Goal: Task Accomplishment & Management: Complete application form

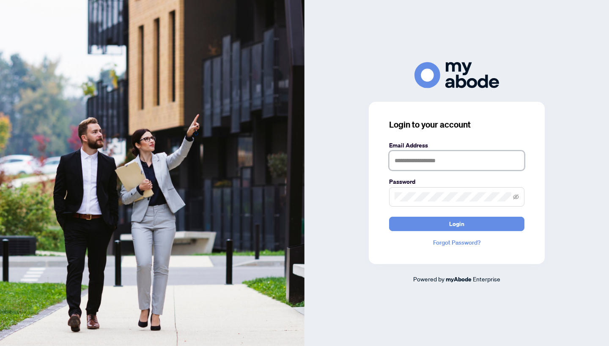
type input "**********"
click at [457, 224] on button "Login" at bounding box center [456, 224] width 135 height 14
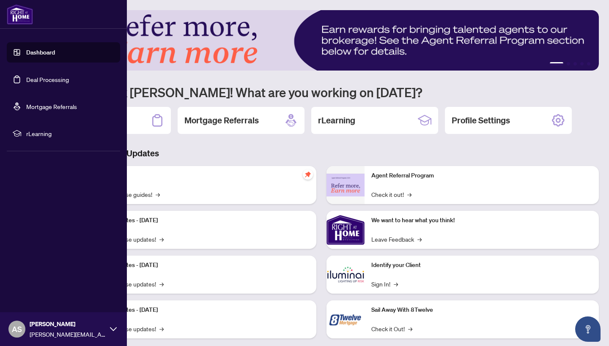
click at [26, 82] on link "Deal Processing" at bounding box center [47, 80] width 43 height 8
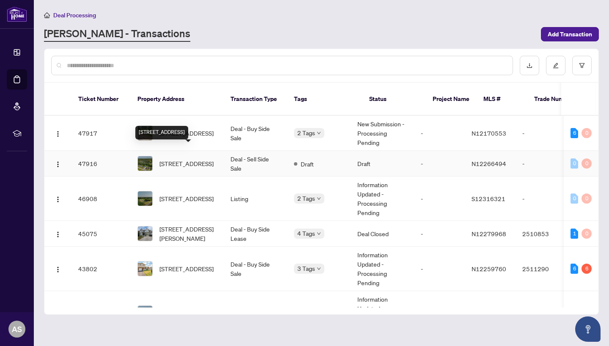
click at [183, 159] on span "[STREET_ADDRESS]" at bounding box center [186, 163] width 54 height 9
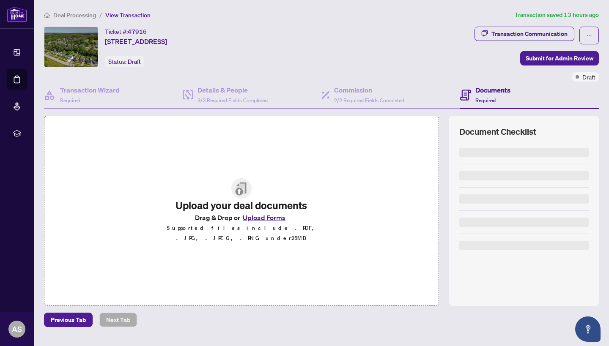
click at [258, 223] on button "Upload Forms" at bounding box center [264, 217] width 48 height 11
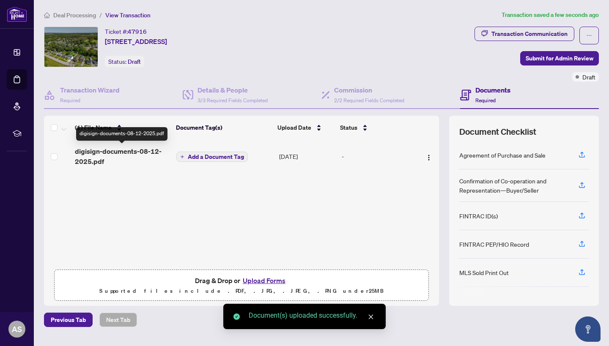
click at [118, 154] on span "digisign-documents-08-12-2025.pdf" at bounding box center [122, 156] width 95 height 20
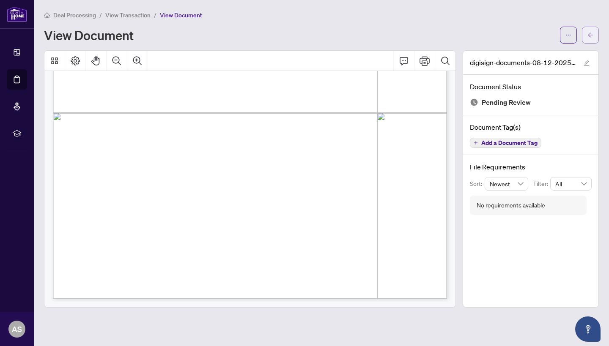
click at [588, 37] on icon "arrow-left" at bounding box center [590, 35] width 6 height 6
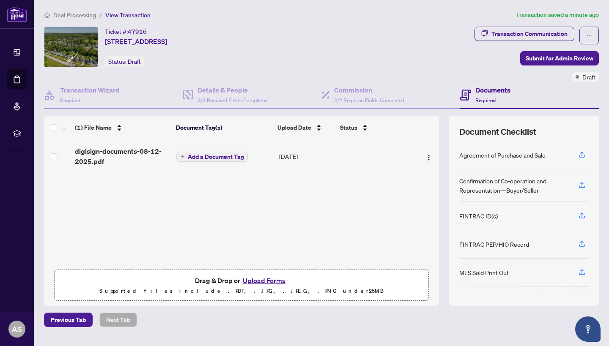
click at [214, 155] on span "Add a Document Tag" at bounding box center [216, 157] width 56 height 6
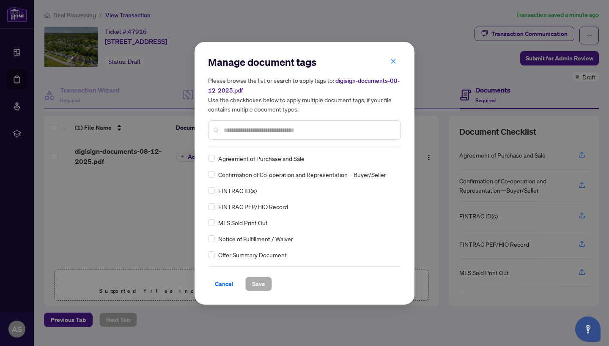
click at [244, 148] on div "Manage document tags Please browse the list or search to apply tags to: digisig…" at bounding box center [304, 173] width 193 height 236
click at [209, 154] on label at bounding box center [211, 158] width 7 height 9
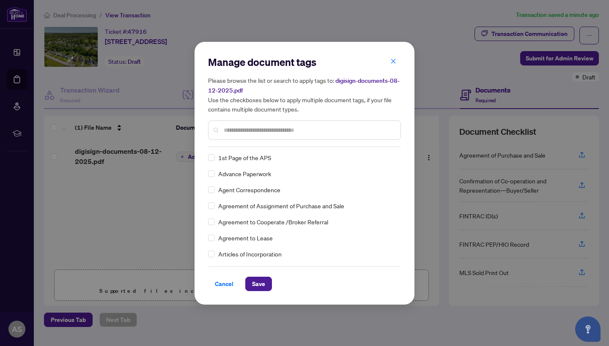
scroll to position [156, 0]
click at [259, 134] on div at bounding box center [304, 129] width 193 height 19
click at [259, 130] on input "text" at bounding box center [309, 130] width 170 height 9
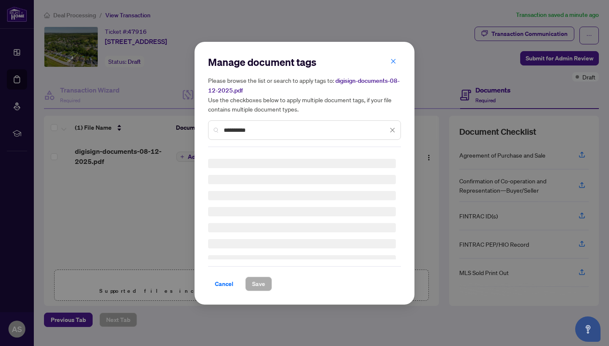
scroll to position [0, 0]
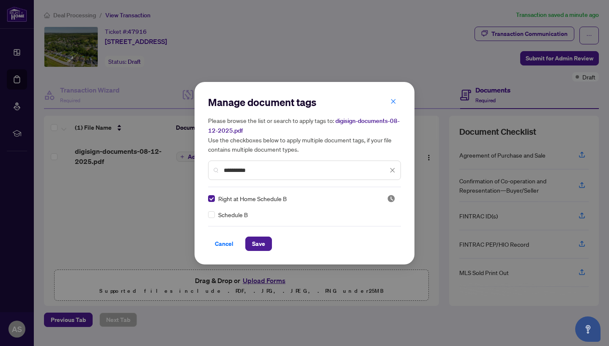
click at [271, 172] on input "**********" at bounding box center [306, 170] width 164 height 9
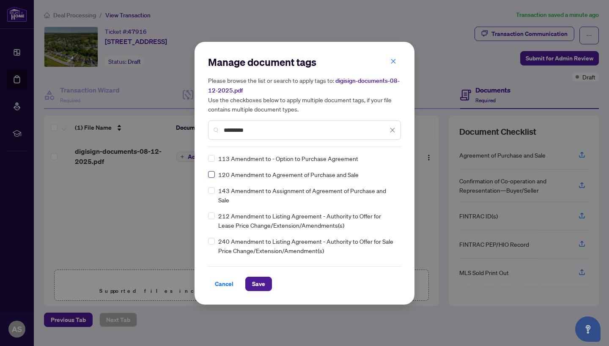
type input "*********"
click at [212, 176] on span at bounding box center [211, 174] width 7 height 7
click at [257, 281] on span "Save" at bounding box center [258, 284] width 13 height 14
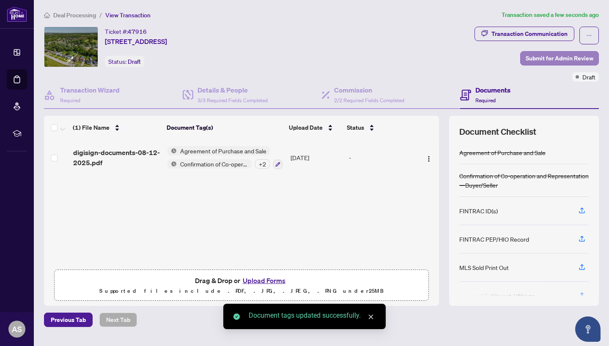
click at [567, 61] on span "Submit for Admin Review" at bounding box center [560, 59] width 68 height 14
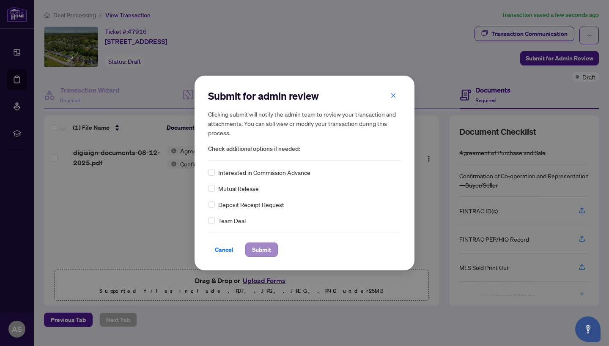
click at [251, 246] on button "Submit" at bounding box center [261, 250] width 33 height 14
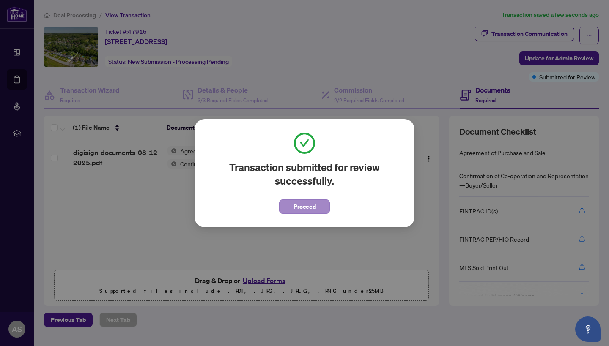
click at [316, 210] on button "Proceed" at bounding box center [304, 207] width 51 height 14
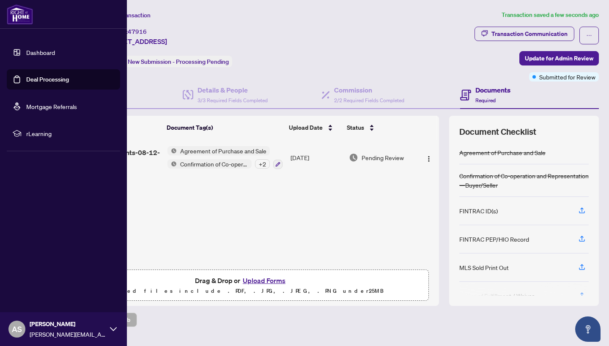
click at [26, 83] on link "Deal Processing" at bounding box center [47, 80] width 43 height 8
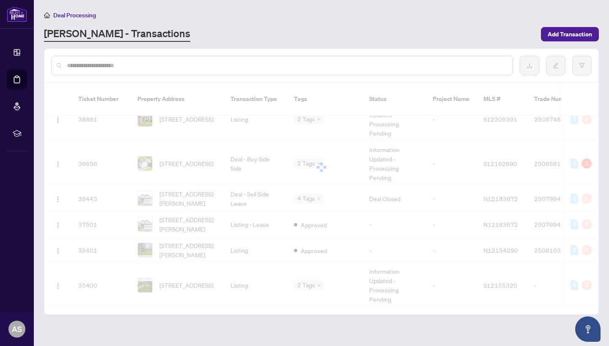
scroll to position [550, 0]
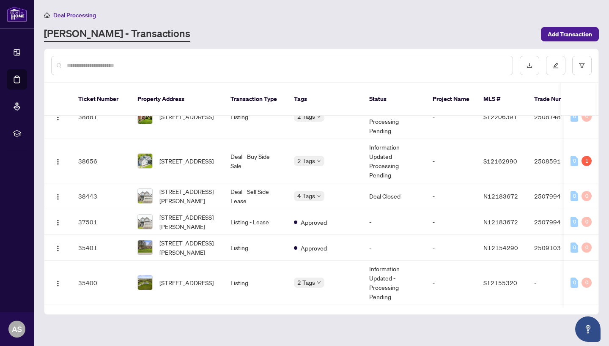
click at [153, 72] on div at bounding box center [282, 65] width 462 height 19
click at [152, 70] on div at bounding box center [282, 65] width 462 height 19
click at [150, 66] on input "text" at bounding box center [286, 65] width 439 height 9
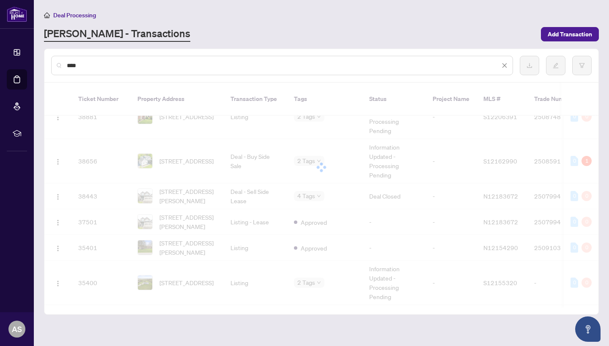
scroll to position [0, 0]
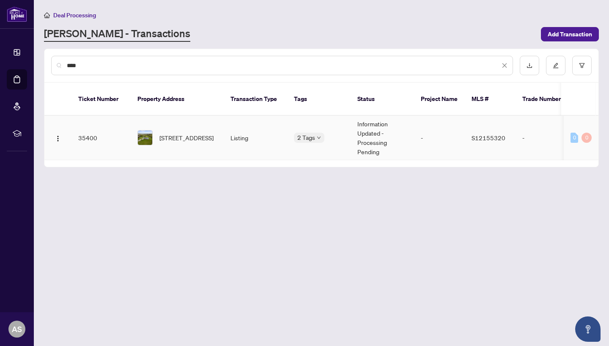
type input "****"
click at [175, 136] on span "[STREET_ADDRESS]" at bounding box center [186, 137] width 54 height 9
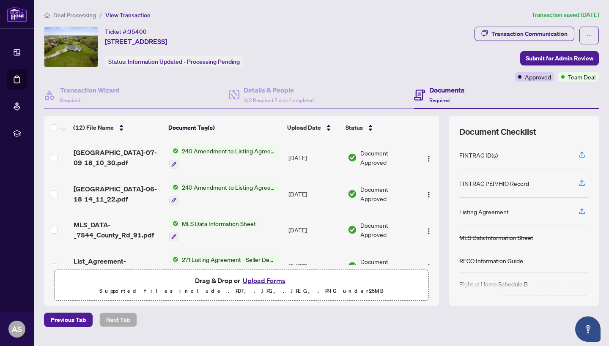
click at [266, 282] on button "Upload Forms" at bounding box center [264, 280] width 48 height 11
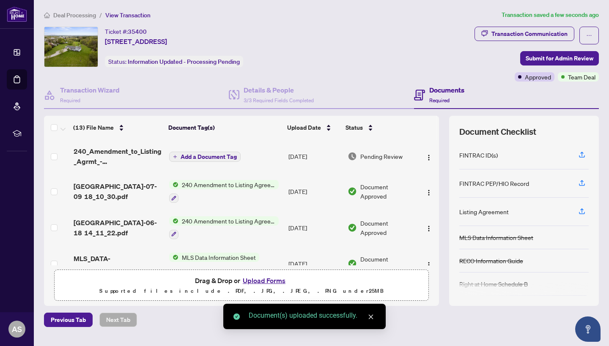
click at [91, 152] on span "240_Amendment_to_Listing_Agrmt_-_Price_Change_Extension_Amendment__B__-_PropTx-…" at bounding box center [118, 156] width 89 height 20
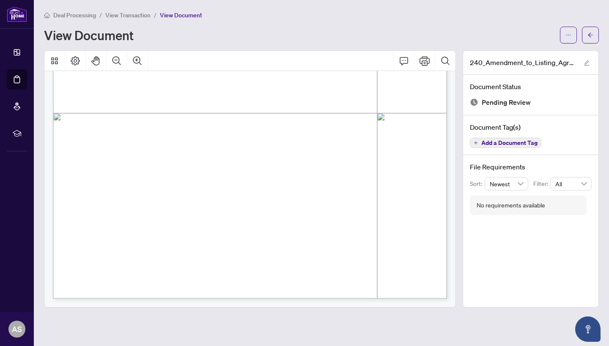
scroll to position [290, 0]
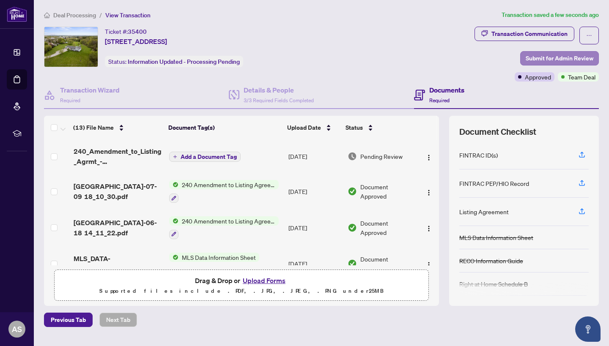
click at [568, 55] on span "Submit for Admin Review" at bounding box center [560, 59] width 68 height 14
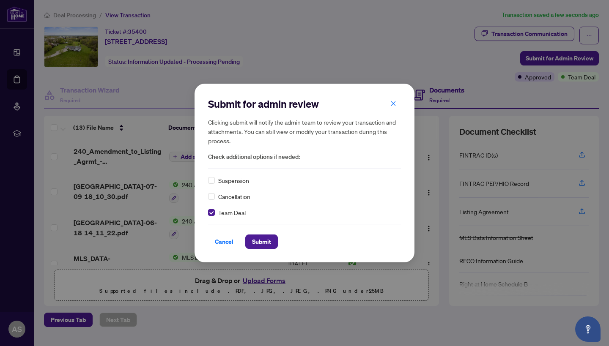
click at [270, 233] on div "Cancel Submit" at bounding box center [304, 236] width 193 height 25
click at [269, 241] on span "Submit" at bounding box center [261, 242] width 19 height 14
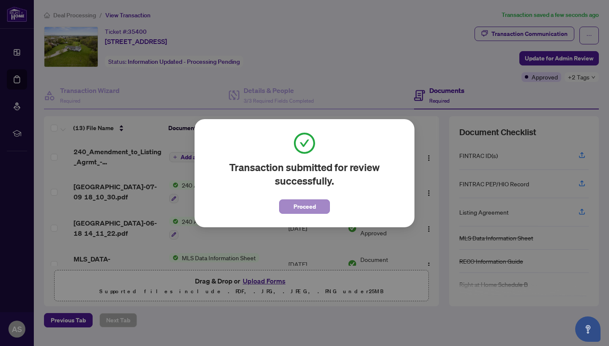
click at [299, 206] on span "Proceed" at bounding box center [304, 207] width 22 height 14
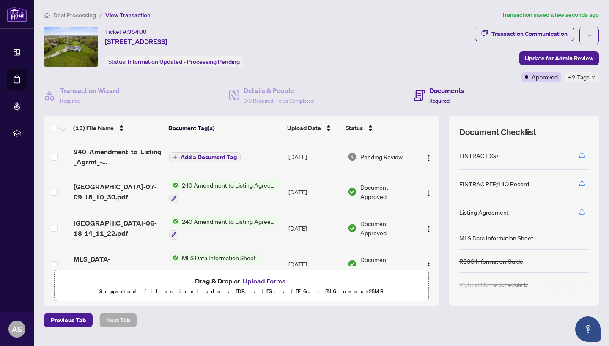
click at [0, 0] on link "Deal Processing" at bounding box center [0, 0] width 0 height 0
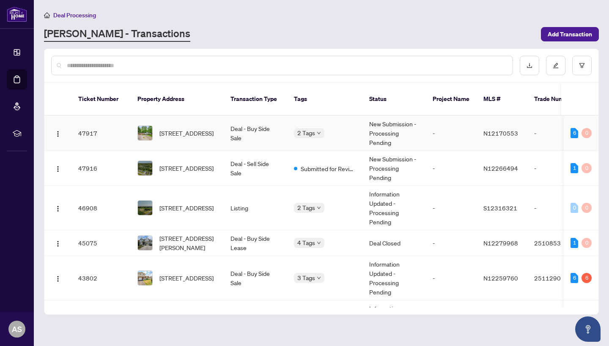
click at [161, 129] on span "[STREET_ADDRESS]" at bounding box center [186, 133] width 54 height 9
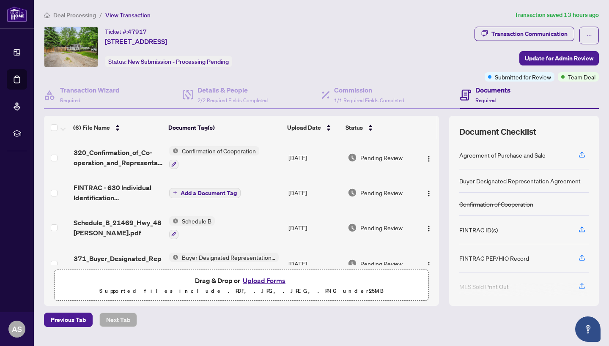
click at [260, 280] on button "Upload Forms" at bounding box center [264, 280] width 48 height 11
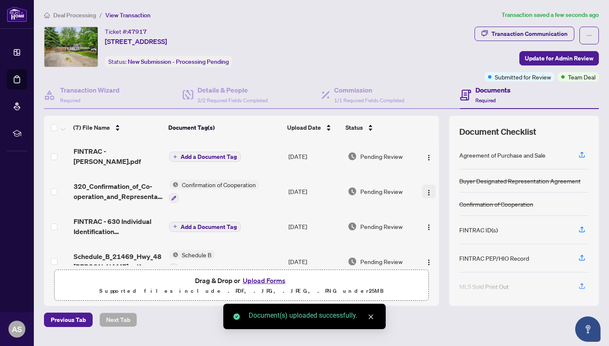
click at [425, 189] on span "button" at bounding box center [428, 191] width 7 height 9
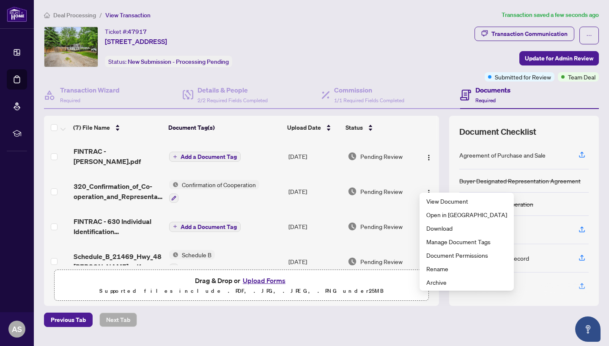
click at [402, 222] on div "Pending Review" at bounding box center [381, 226] width 67 height 9
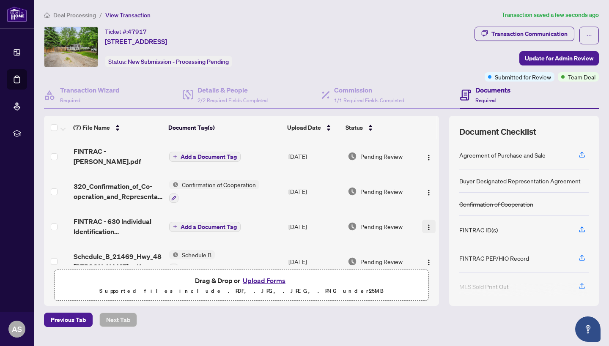
click at [425, 224] on img "button" at bounding box center [428, 227] width 7 height 7
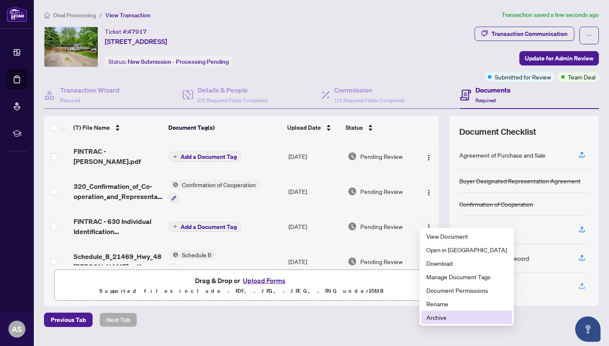
click at [446, 318] on span "Archive" at bounding box center [466, 317] width 81 height 9
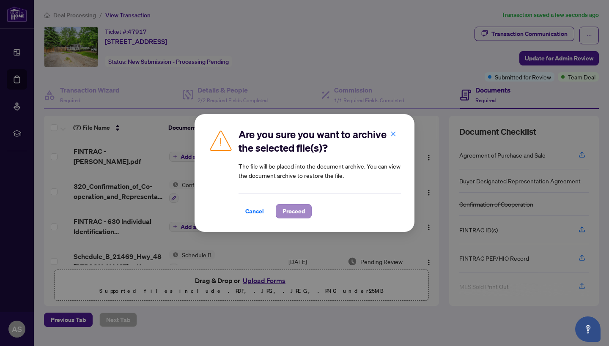
click at [302, 210] on span "Proceed" at bounding box center [293, 212] width 22 height 14
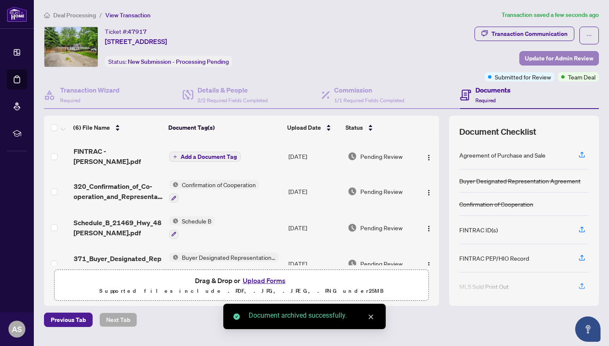
click at [552, 59] on span "Update for Admin Review" at bounding box center [559, 59] width 68 height 14
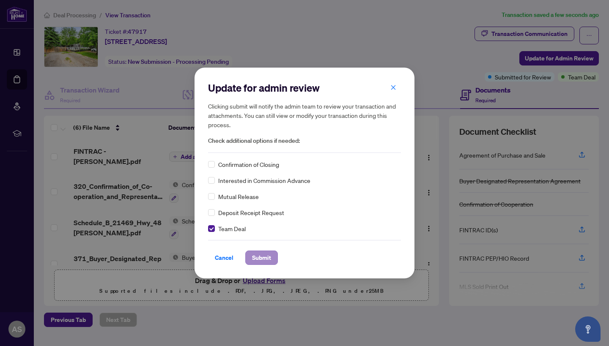
click at [263, 258] on span "Submit" at bounding box center [261, 258] width 19 height 14
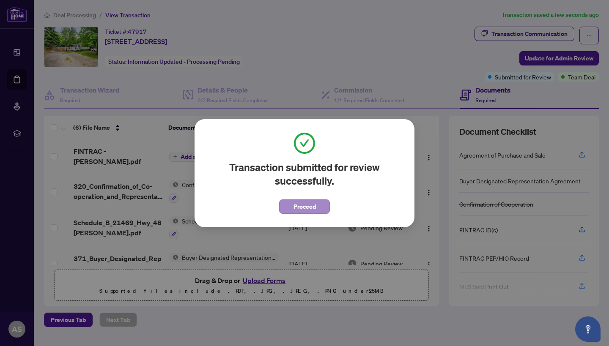
click at [304, 209] on span "Proceed" at bounding box center [304, 207] width 22 height 14
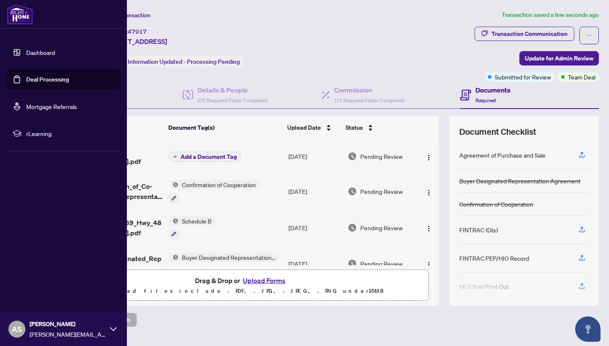
click at [26, 80] on link "Deal Processing" at bounding box center [47, 80] width 43 height 8
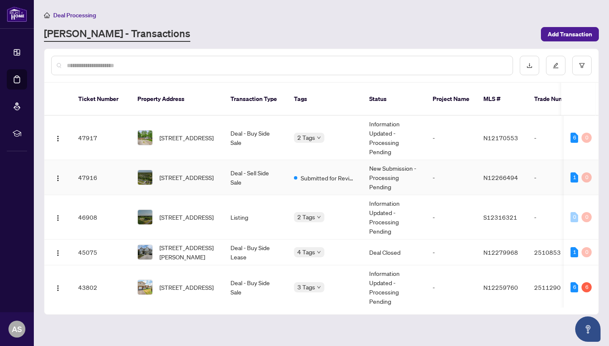
click at [228, 174] on td "Deal - Sell Side Sale" at bounding box center [255, 177] width 63 height 35
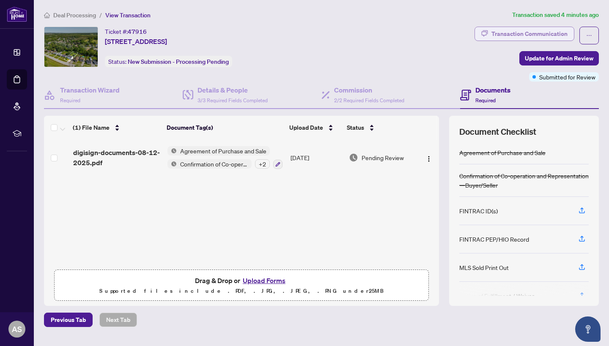
click at [549, 30] on div "Transaction Communication" at bounding box center [529, 34] width 76 height 14
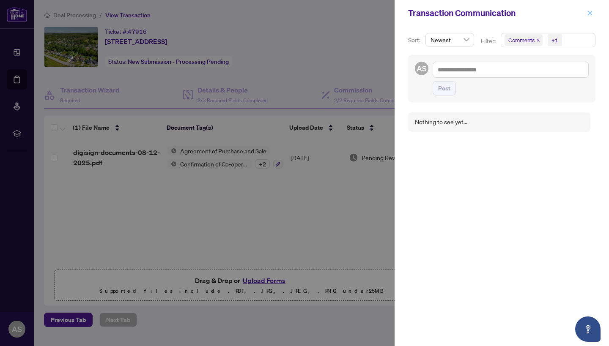
click at [589, 11] on icon "close" at bounding box center [590, 13] width 6 height 6
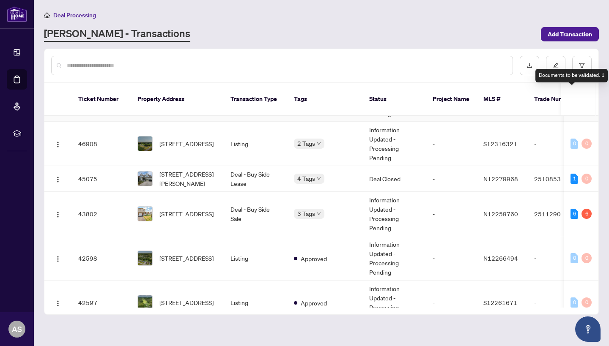
scroll to position [76, 0]
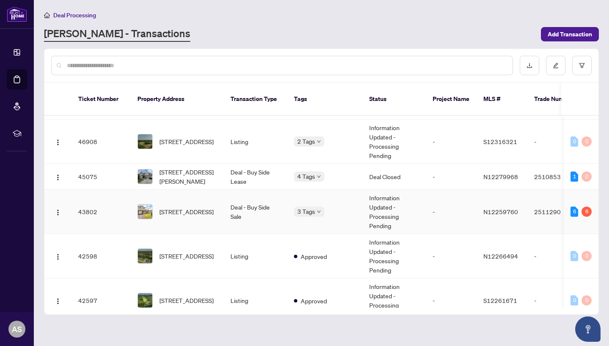
click at [253, 206] on td "Deal - Buy Side Sale" at bounding box center [255, 212] width 63 height 44
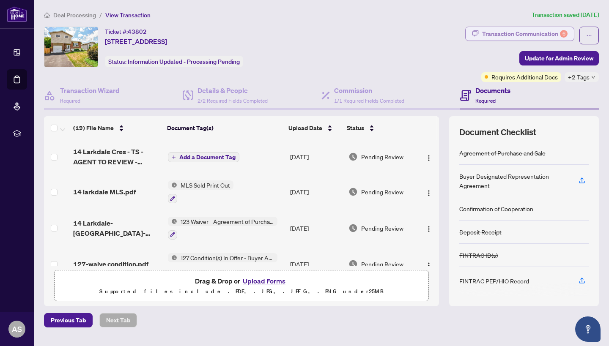
click at [528, 35] on div "Transaction Communication 6" at bounding box center [524, 34] width 85 height 14
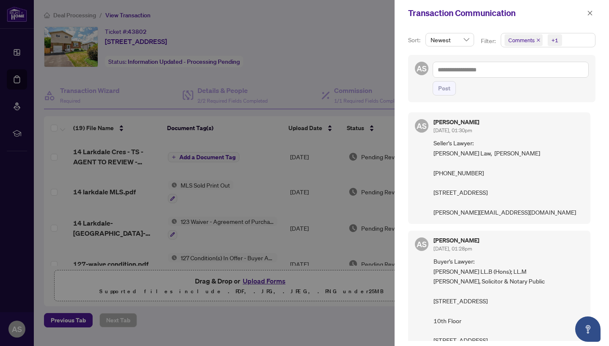
click at [336, 58] on div at bounding box center [304, 173] width 609 height 346
click at [594, 13] on button "button" at bounding box center [589, 13] width 11 height 10
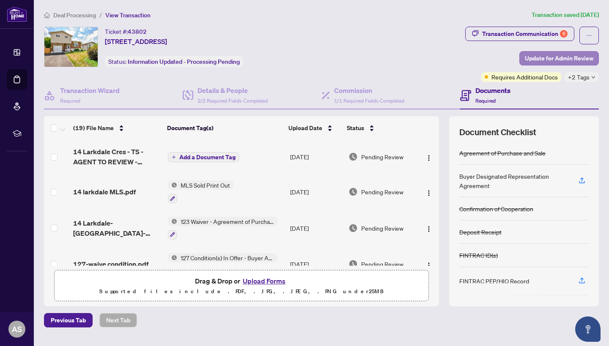
click at [559, 56] on span "Update for Admin Review" at bounding box center [559, 59] width 68 height 14
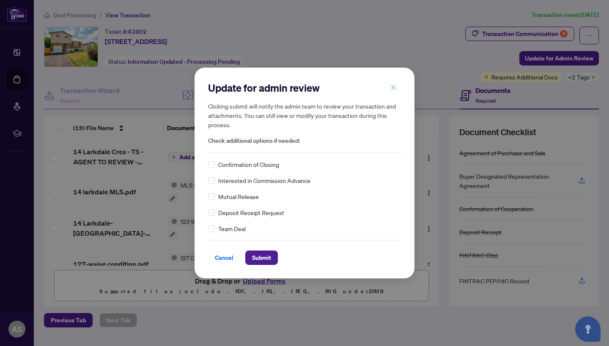
click at [395, 92] on span "button" at bounding box center [393, 88] width 6 height 14
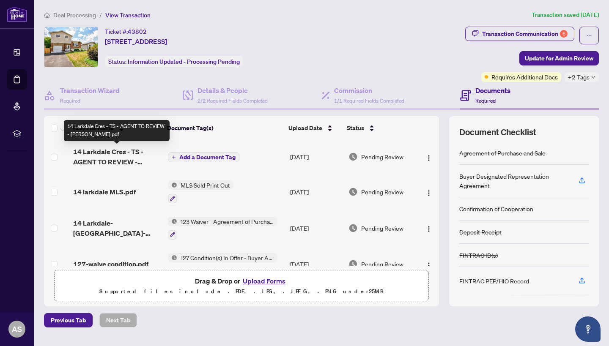
click at [108, 159] on span "14 Larkdale Cres - TS - AGENT TO REVIEW - [PERSON_NAME].pdf" at bounding box center [117, 157] width 88 height 20
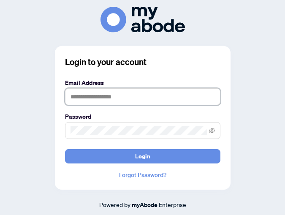
type input "**********"
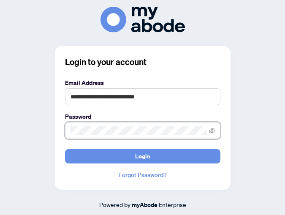
click at [142, 156] on button "Login" at bounding box center [143, 156] width 156 height 14
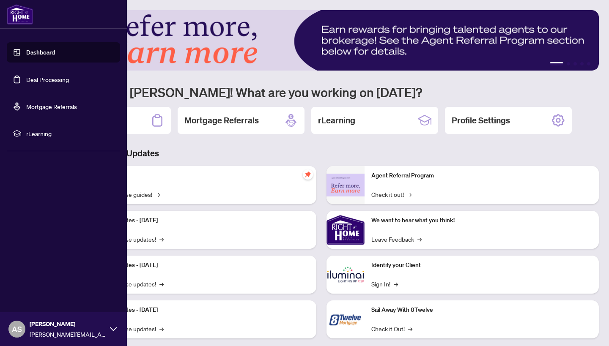
click at [67, 81] on link "Deal Processing" at bounding box center [47, 80] width 43 height 8
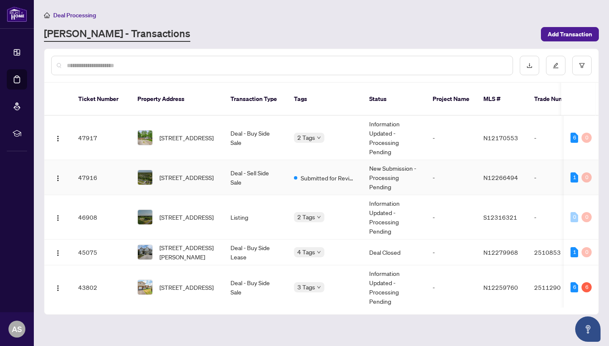
click at [139, 170] on img at bounding box center [145, 177] width 14 height 14
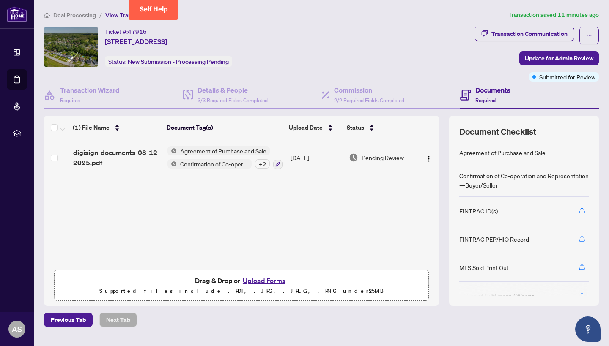
click at [258, 215] on button "Upload Forms" at bounding box center [264, 280] width 48 height 11
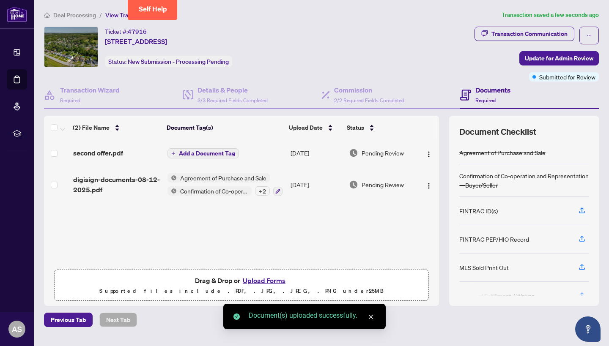
click at [209, 155] on span "Add a Document Tag" at bounding box center [207, 154] width 56 height 6
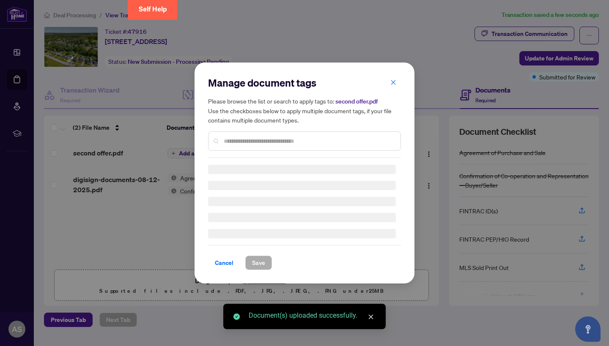
click at [255, 140] on div "Manage document tags Please browse the list or search to apply tags to: second …" at bounding box center [304, 117] width 193 height 82
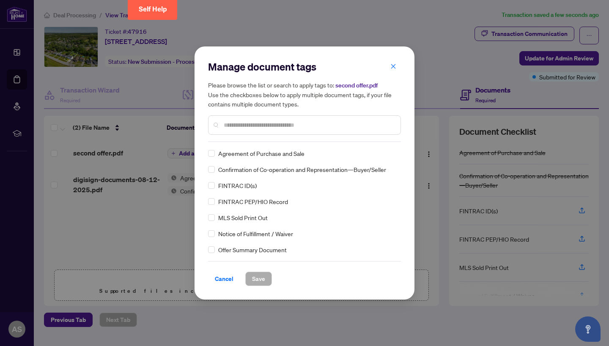
click at [261, 125] on input "text" at bounding box center [309, 124] width 170 height 9
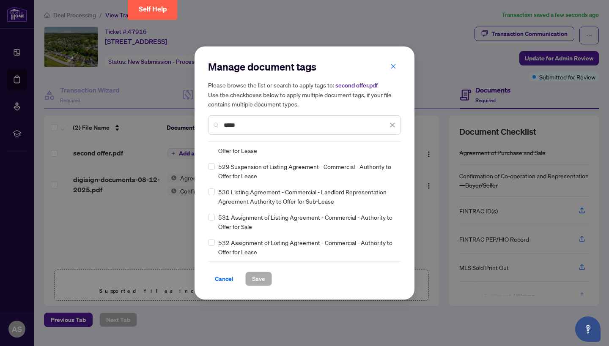
scroll to position [704, 0]
drag, startPoint x: 250, startPoint y: 126, endPoint x: 200, endPoint y: 126, distance: 50.3
click at [200, 126] on div "Manage document tags Please browse the list or search to apply tags to: second …" at bounding box center [304, 173] width 220 height 253
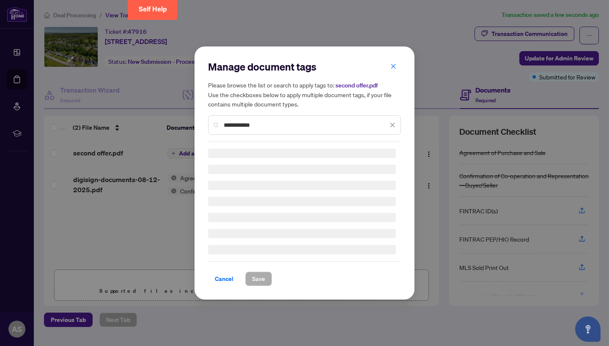
scroll to position [562, 0]
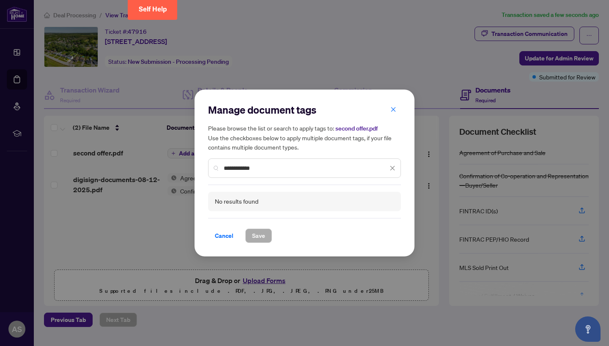
drag, startPoint x: 272, startPoint y: 169, endPoint x: 141, endPoint y: 154, distance: 131.4
click at [139, 154] on div "**********" at bounding box center [304, 173] width 609 height 346
type input "*"
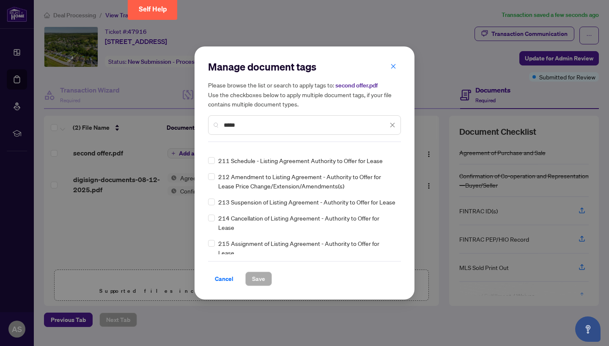
scroll to position [216, 0]
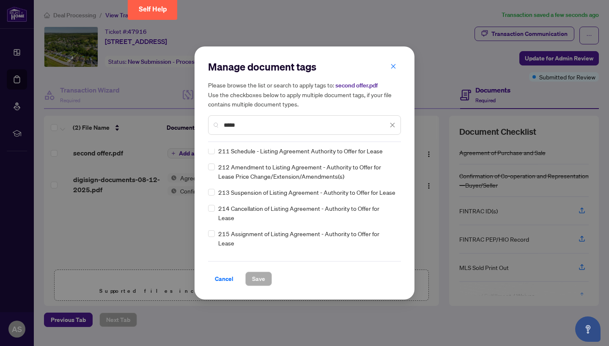
type input "*****"
click at [185, 215] on div "Manage document tags Please browse the list or search to apply tags to: second …" at bounding box center [304, 173] width 609 height 346
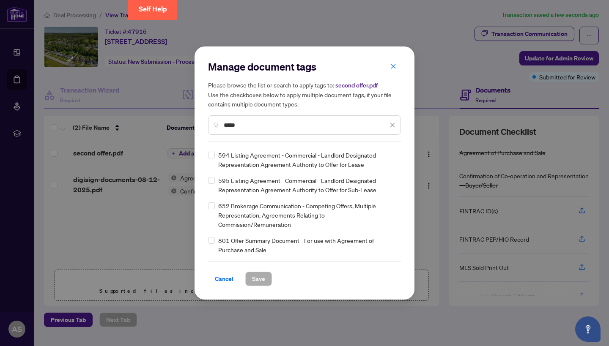
scroll to position [0, 0]
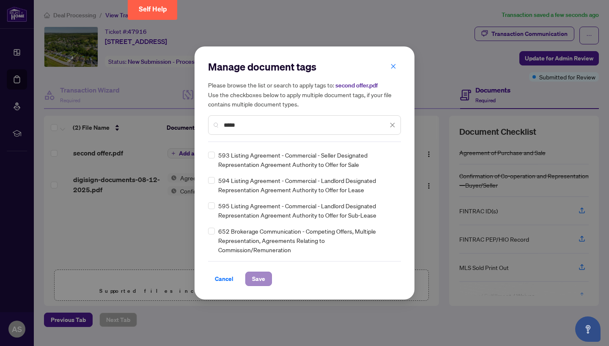
click at [251, 215] on button "Save" at bounding box center [258, 279] width 27 height 14
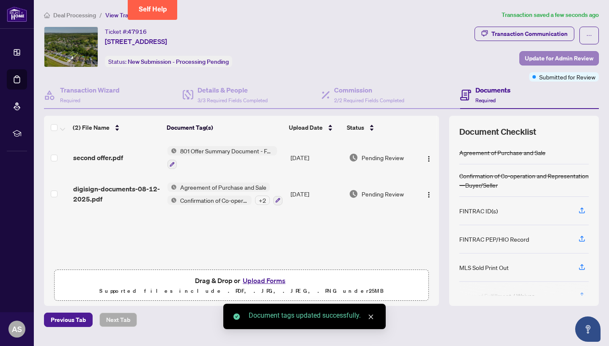
click at [285, 59] on span "Update for Admin Review" at bounding box center [559, 59] width 68 height 14
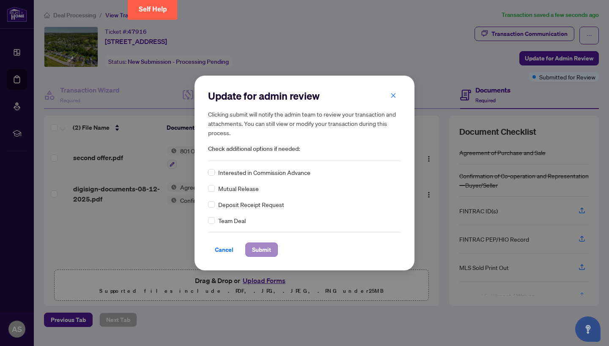
click at [265, 215] on span "Submit" at bounding box center [261, 250] width 19 height 14
